Goal: Information Seeking & Learning: Learn about a topic

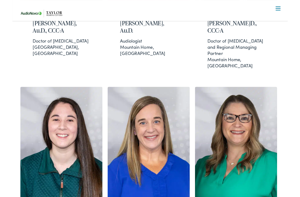
scroll to position [709, 0]
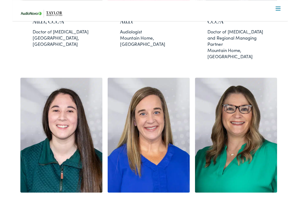
click at [249, 146] on img at bounding box center [243, 146] width 89 height 125
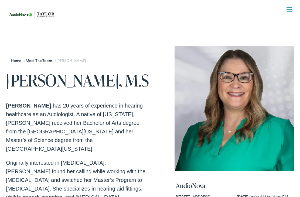
click at [16, 63] on link "Home" at bounding box center [17, 60] width 13 height 5
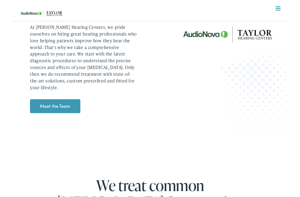
scroll to position [667, 0]
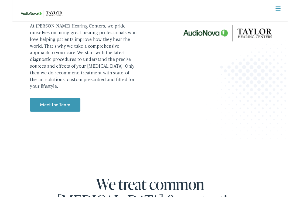
click at [40, 107] on link "Meet the Team" at bounding box center [46, 114] width 55 height 15
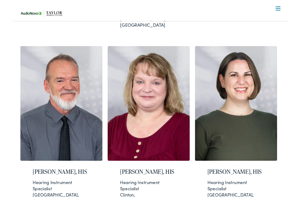
scroll to position [333, 0]
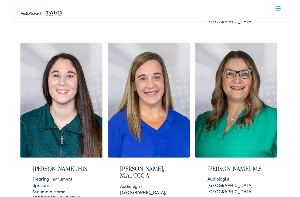
scroll to position [748, 0]
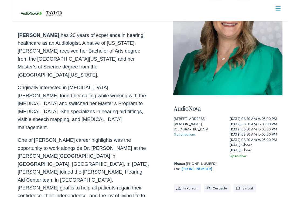
scroll to position [70, 0]
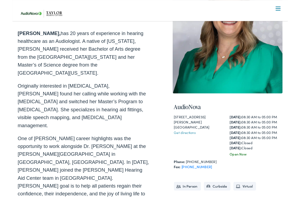
click at [298, 61] on div "Home / Meet the Team / Paige Stromen Paige Stromen, M.S Paige Stromen, has 20 y…" at bounding box center [150, 122] width 300 height 347
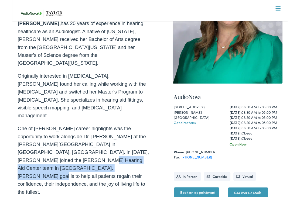
scroll to position [83, 0]
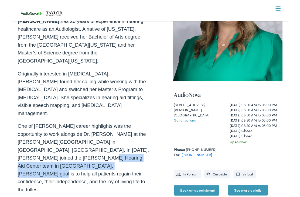
click at [52, 133] on p "One of Paige’s career highlights was the opportunity to work alongside Dr. John…" at bounding box center [78, 172] width 144 height 78
